Goal: Information Seeking & Learning: Learn about a topic

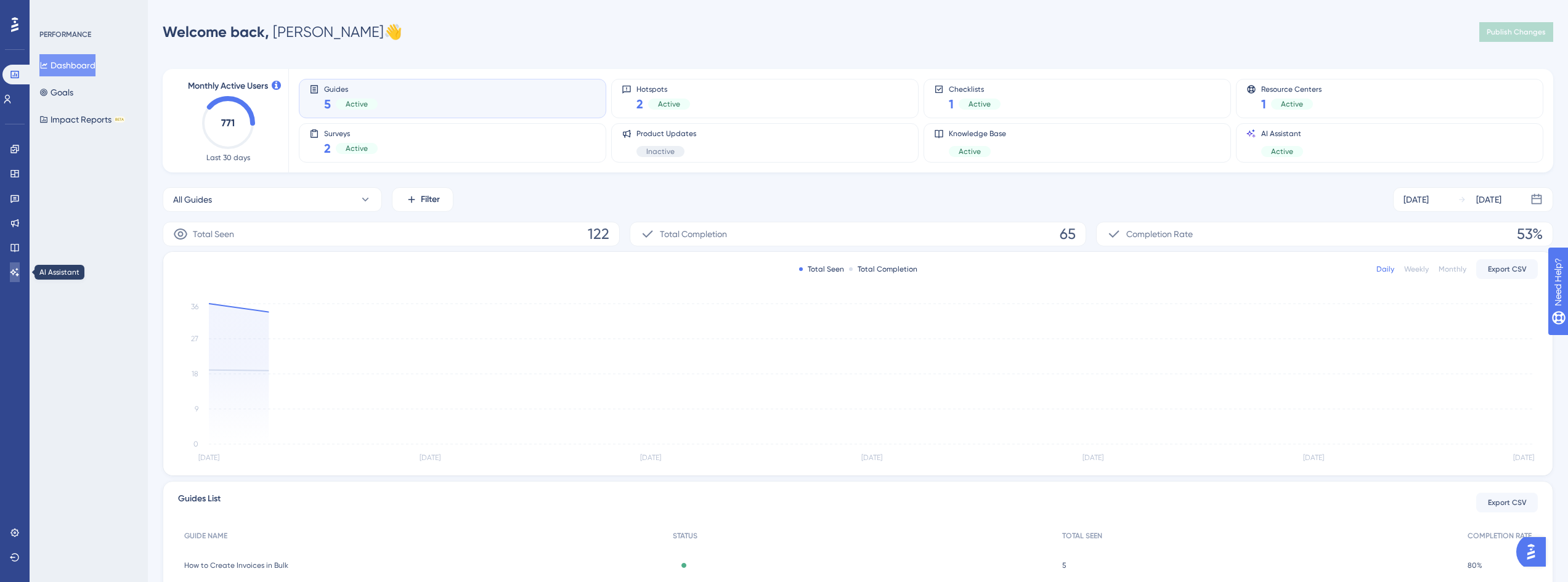
click at [17, 268] on icon at bounding box center [15, 273] width 10 height 10
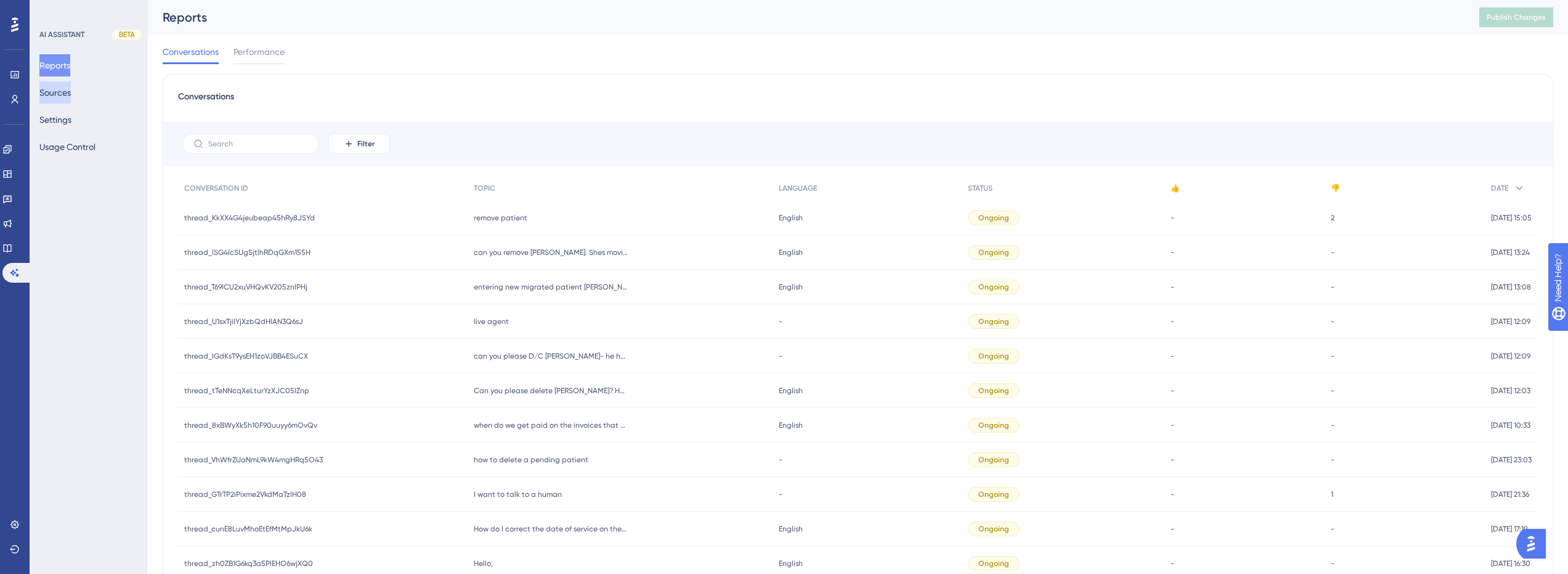
click at [49, 92] on button "Sources" at bounding box center [55, 92] width 32 height 22
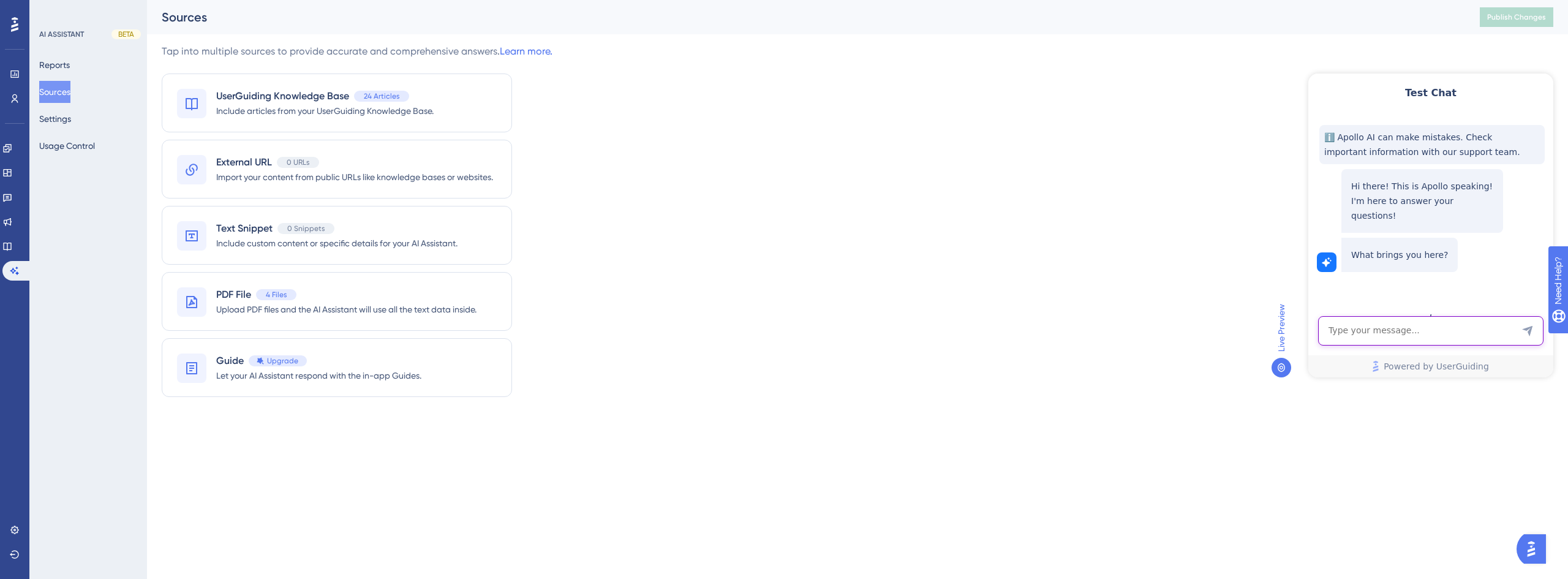
click at [1376, 332] on textarea "AI Assistant Text Input" at bounding box center [1431, 331] width 225 height 30
drag, startPoint x: 1366, startPoint y: 332, endPoint x: 1399, endPoint y: 336, distance: 33.2
click at [1352, 332] on textarea "What are the requirements a GUIDE" at bounding box center [1431, 331] width 225 height 30
click at [1407, 331] on textarea "What requirements a GUIDE" at bounding box center [1431, 331] width 225 height 30
click at [1446, 333] on textarea "What requirements a GUIDE" at bounding box center [1431, 331] width 225 height 30
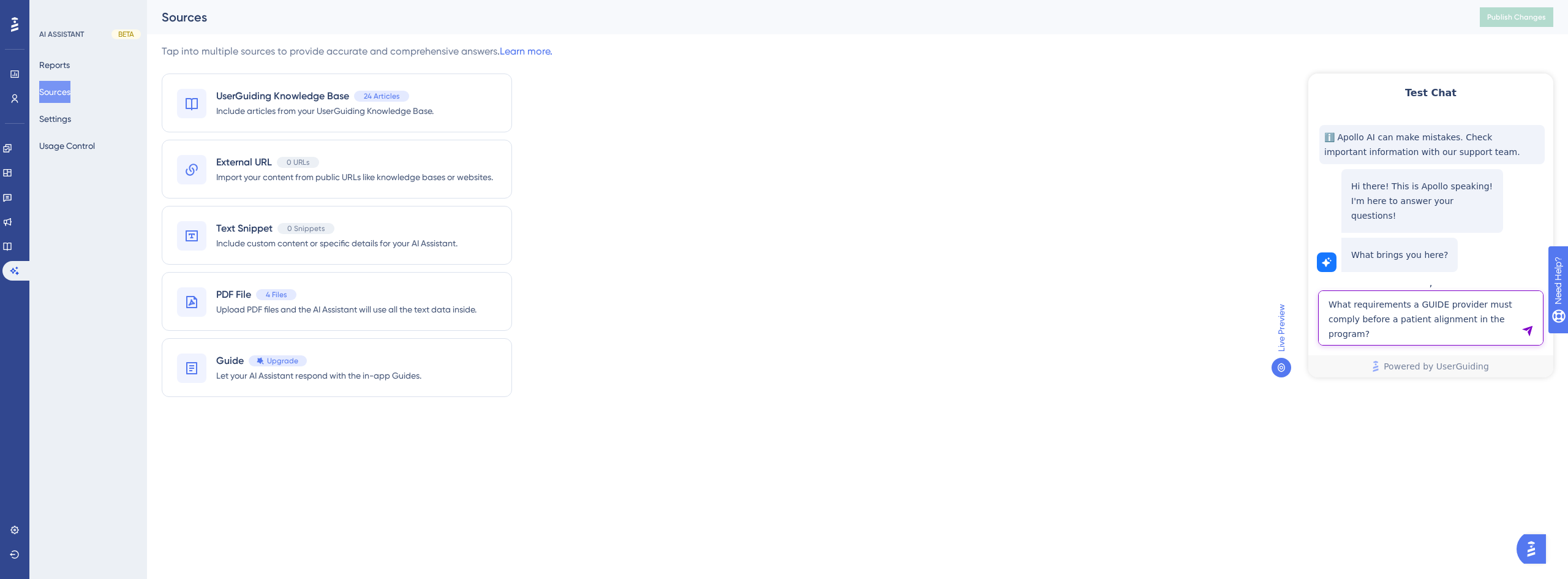
type textarea "What requirements a GUIDE provider must comply before a patient alignment in th…"
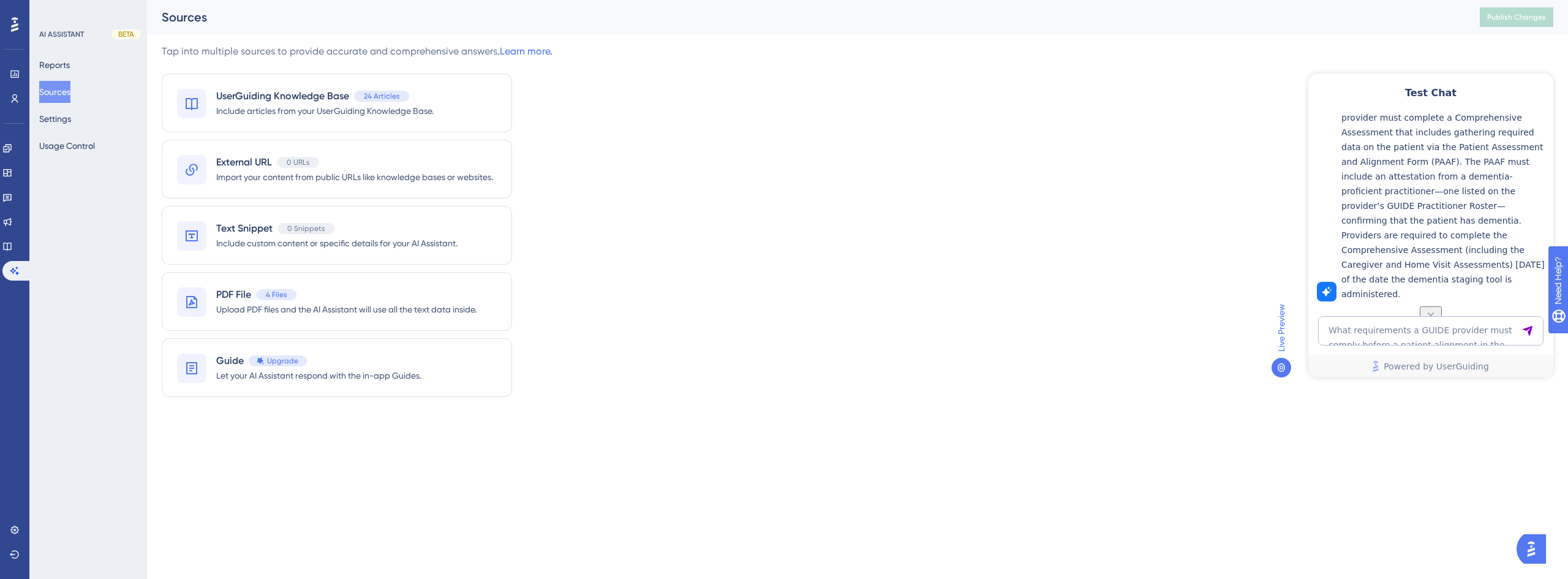
scroll to position [343, 0]
drag, startPoint x: 1382, startPoint y: 165, endPoint x: 1448, endPoint y: 209, distance: 79.3
click at [1449, 208] on p "Before a patient can be aligned to a GUIDE provider’s program, the provider mus…" at bounding box center [1444, 184] width 206 height 236
click at [1454, 213] on p "Before a patient can be aligned to a GUIDE provider’s program, the provider mus…" at bounding box center [1444, 184] width 206 height 236
drag, startPoint x: 1484, startPoint y: 227, endPoint x: 1443, endPoint y: 239, distance: 42.7
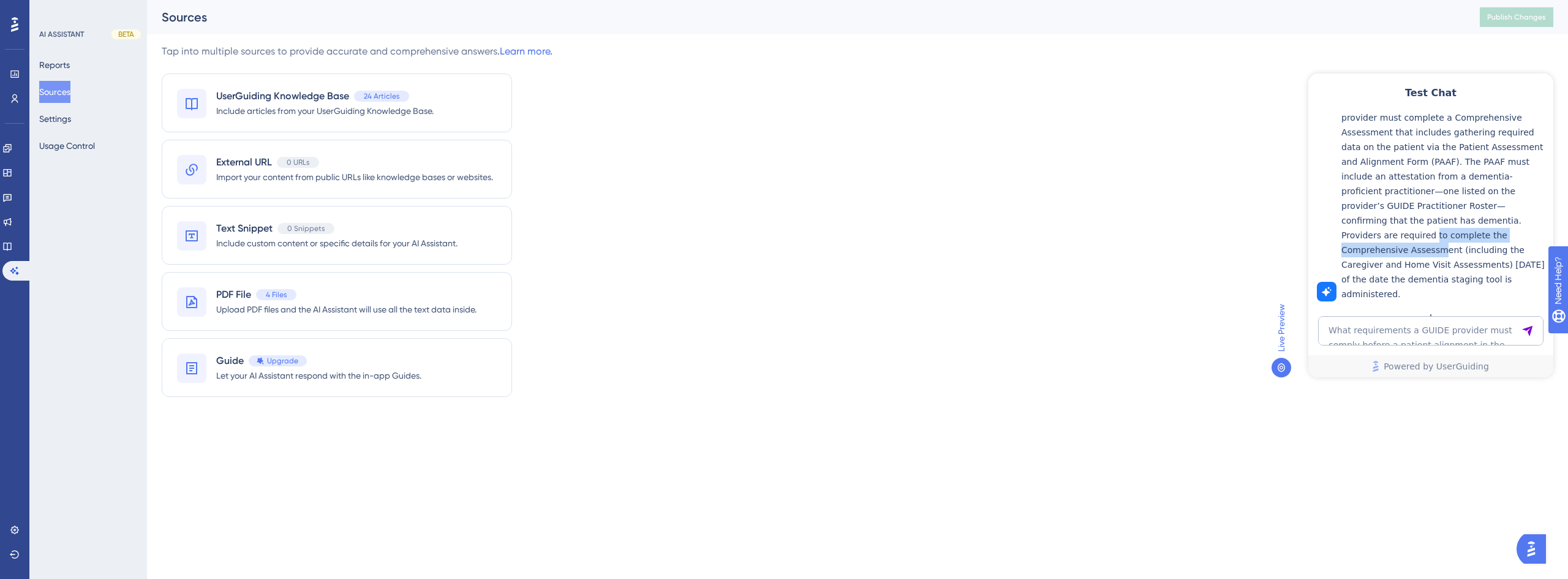
click at [1443, 239] on p "Before a patient can be aligned to a GUIDE provider’s program, the provider mus…" at bounding box center [1444, 184] width 206 height 236
click at [1493, 240] on p "Before a patient can be aligned to a GUIDE provider’s program, the provider mus…" at bounding box center [1444, 184] width 206 height 236
drag, startPoint x: 1465, startPoint y: 240, endPoint x: 1487, endPoint y: 237, distance: 22.2
click at [1484, 237] on p "Before a patient can be aligned to a GUIDE provider’s program, the provider mus…" at bounding box center [1444, 184] width 206 height 236
click at [1493, 237] on p "Before a patient can be aligned to a GUIDE provider’s program, the provider mus…" at bounding box center [1444, 184] width 206 height 236
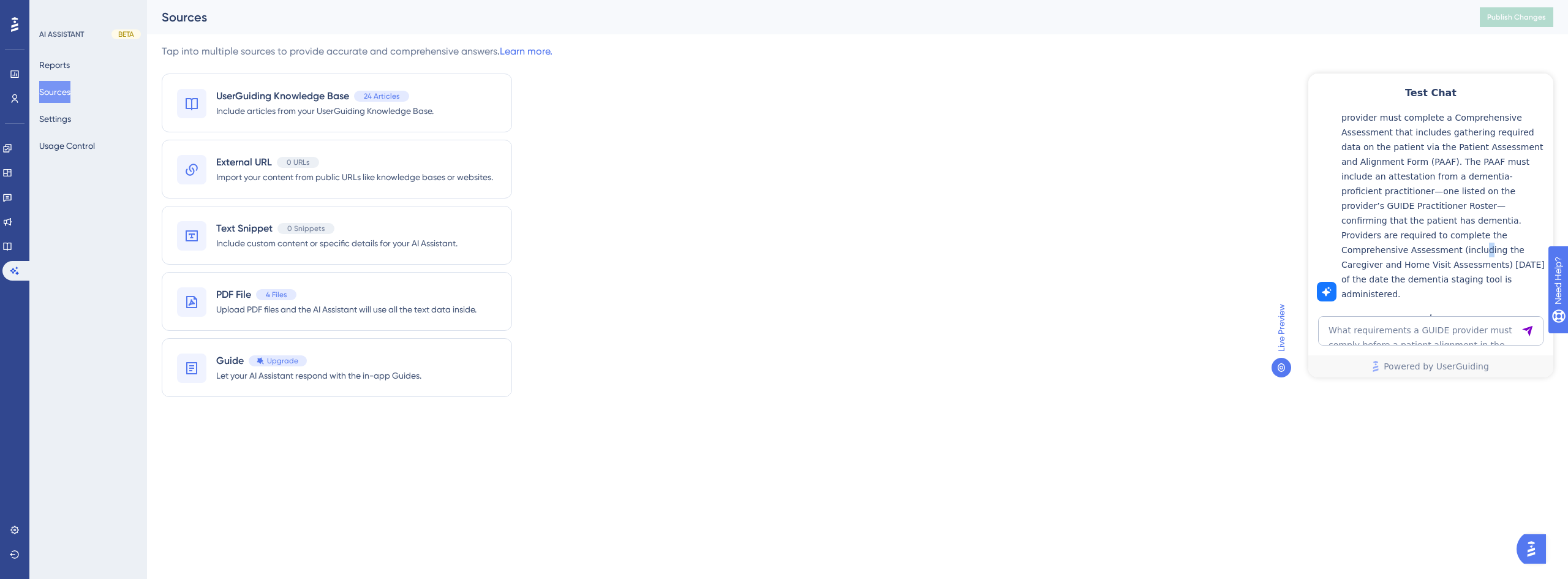
drag, startPoint x: 1477, startPoint y: 243, endPoint x: 1484, endPoint y: 241, distance: 7.3
click at [1484, 241] on p "Before a patient can be aligned to a GUIDE provider’s program, the provider mus…" at bounding box center [1444, 184] width 206 height 236
click at [1498, 238] on p "Before a patient can be aligned to a GUIDE provider’s program, the provider mus…" at bounding box center [1444, 184] width 206 height 236
drag, startPoint x: 1471, startPoint y: 257, endPoint x: 1496, endPoint y: 252, distance: 25.5
click at [1496, 252] on p "Before a patient can be aligned to a GUIDE provider’s program, the provider mus…" at bounding box center [1444, 184] width 206 height 236
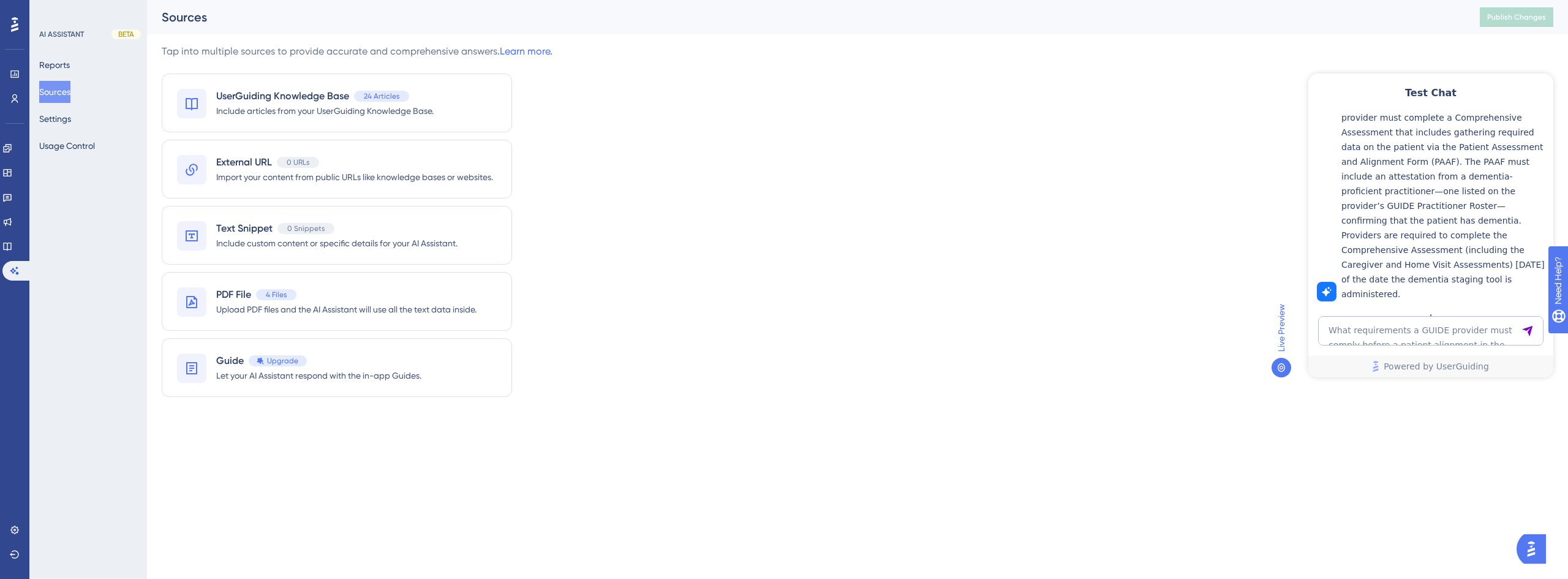
click at [1513, 250] on p "Before a patient can be aligned to a GUIDE provider’s program, the provider mus…" at bounding box center [1444, 184] width 206 height 236
drag, startPoint x: 1408, startPoint y: 271, endPoint x: 1455, endPoint y: 269, distance: 47.0
click at [1432, 268] on p "Before a patient can be aligned to a GUIDE provider’s program, the provider mus…" at bounding box center [1444, 184] width 206 height 236
click at [1468, 269] on p "Before a patient can be aligned to a GUIDE provider’s program, the provider mus…" at bounding box center [1444, 184] width 206 height 236
click at [1386, 334] on textarea "What requirements a GUIDE provider must comply before a patient alignment in th…" at bounding box center [1431, 331] width 225 height 30
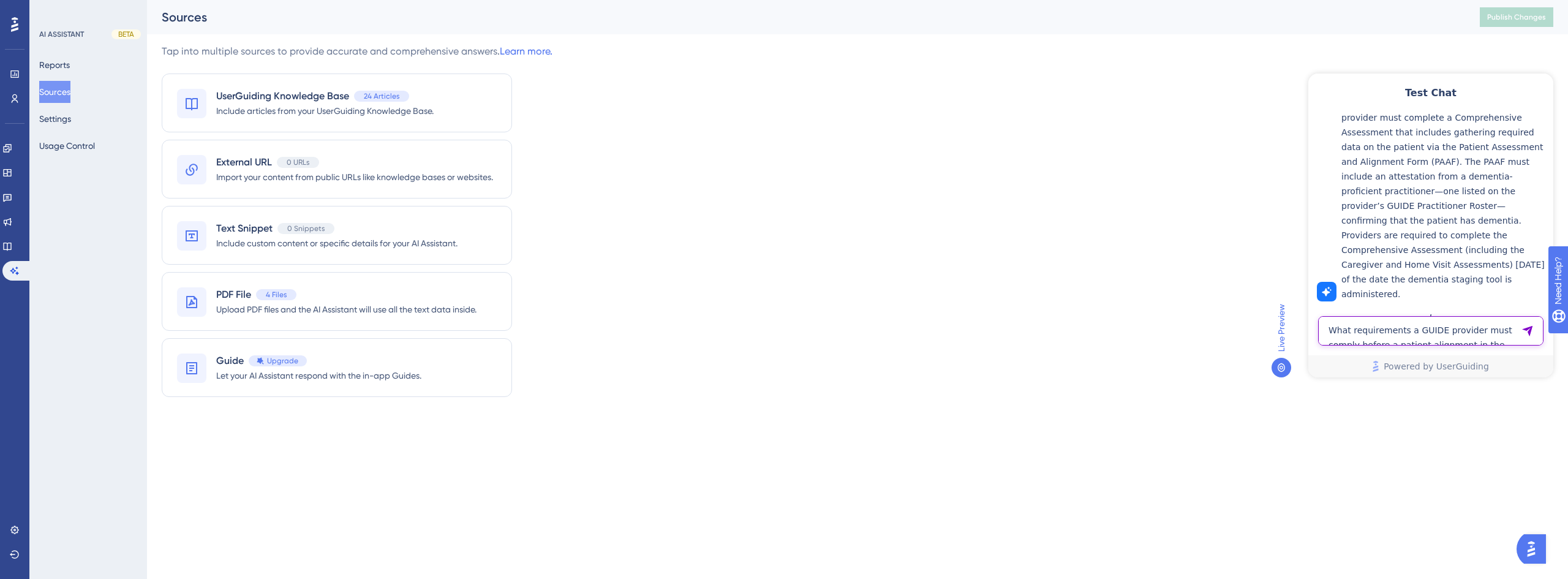
click at [1395, 331] on textarea "What requirements a GUIDE provider must comply before a patient alignment in th…" at bounding box center [1431, 331] width 225 height 30
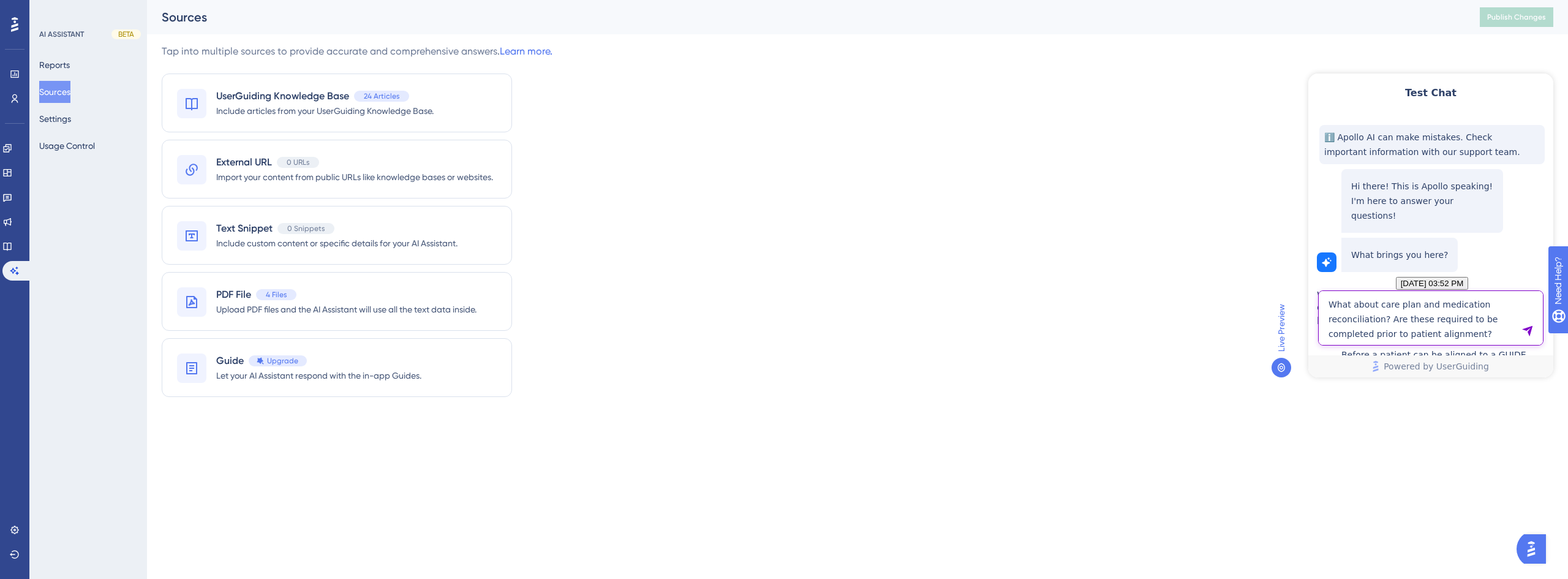
type textarea "What about care plan and medication reconciliation? Are these required to be co…"
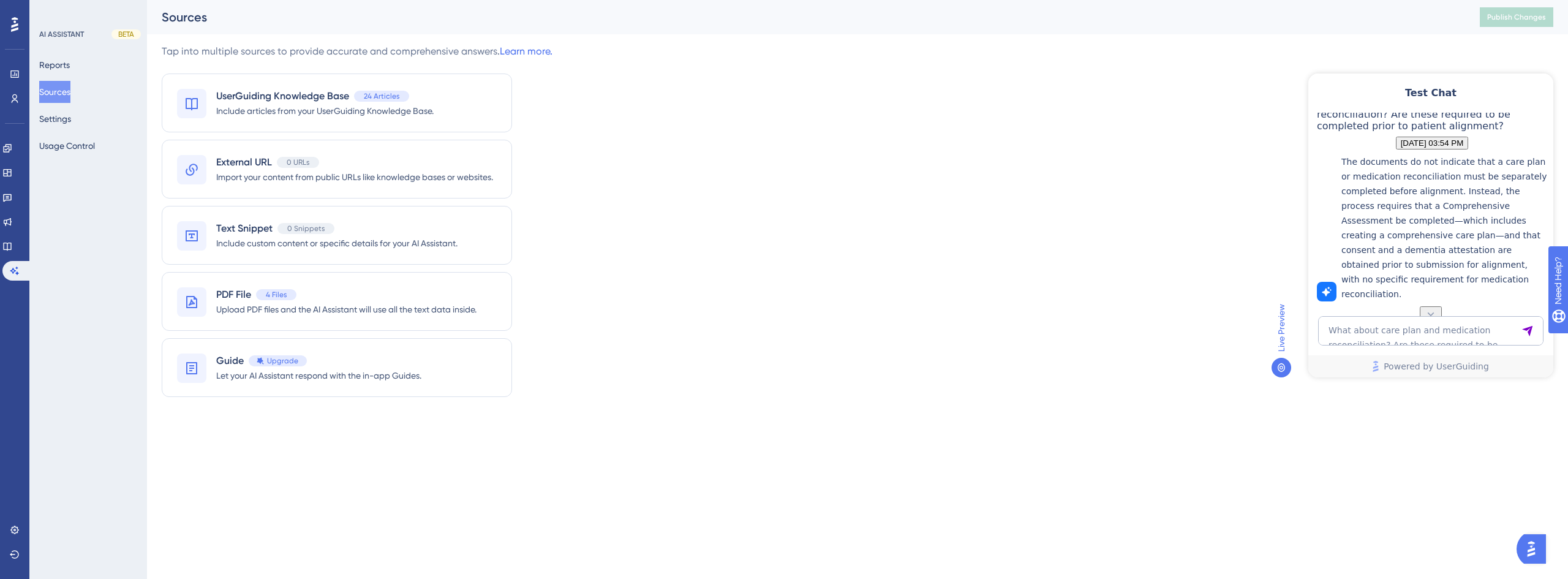
scroll to position [657, 0]
